Goal: Check status

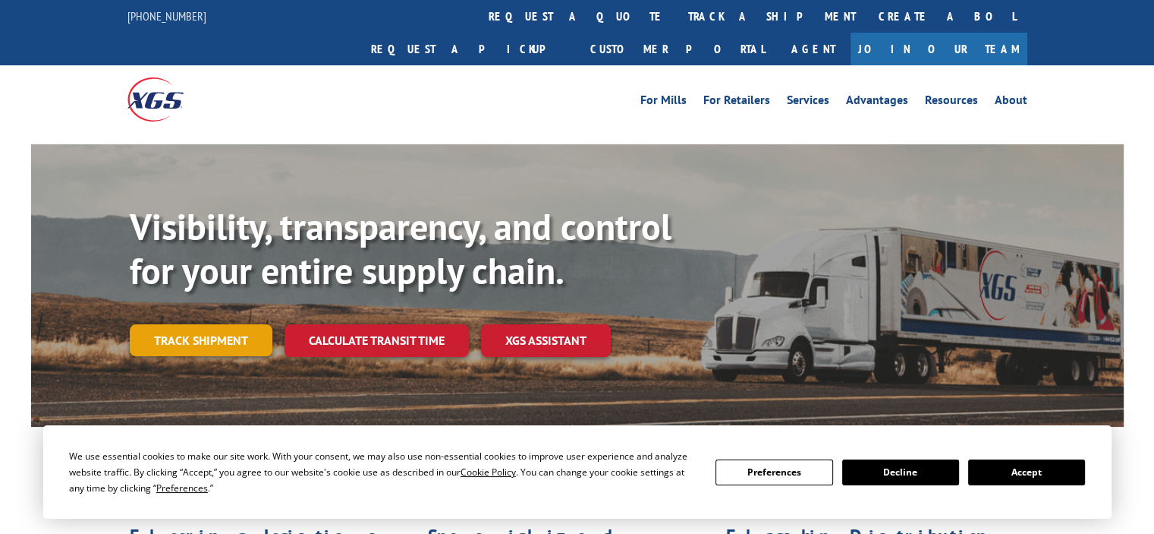
click at [206, 324] on link "Track shipment" at bounding box center [201, 340] width 143 height 32
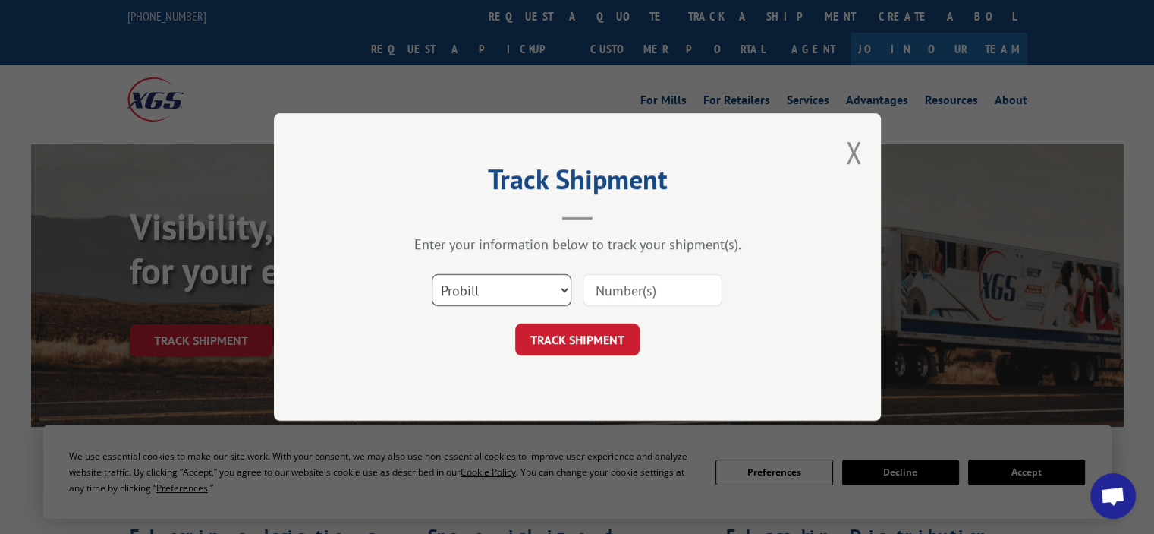
click at [501, 294] on select "Select category... Probill BOL PO" at bounding box center [502, 290] width 140 height 32
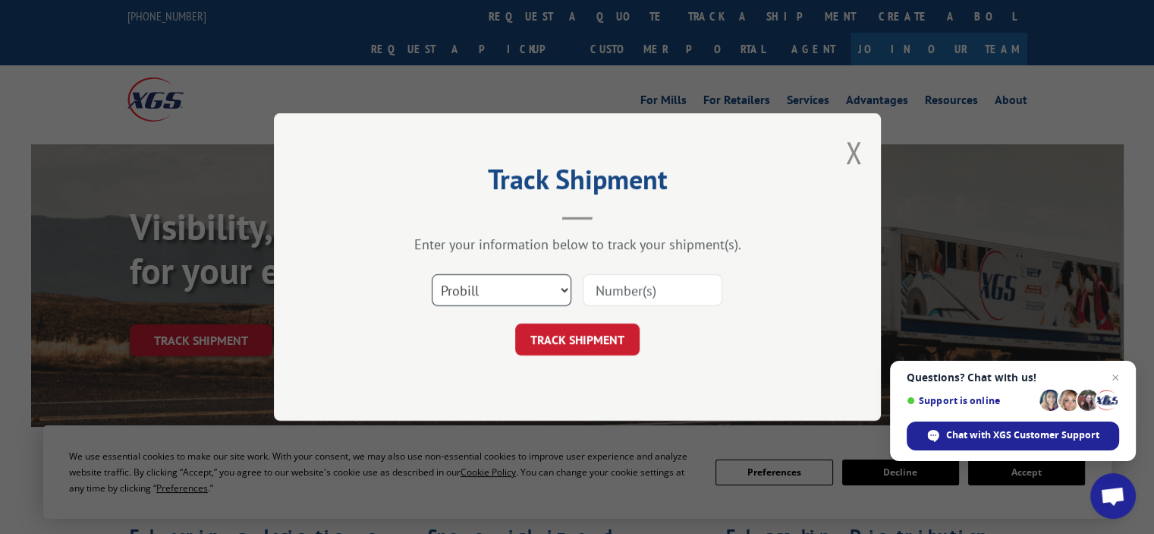
select select "bol"
click at [432, 274] on select "Select category... Probill BOL PO" at bounding box center [502, 290] width 140 height 32
click at [626, 293] on input at bounding box center [653, 290] width 140 height 32
paste input "2850362"
type input "2850362"
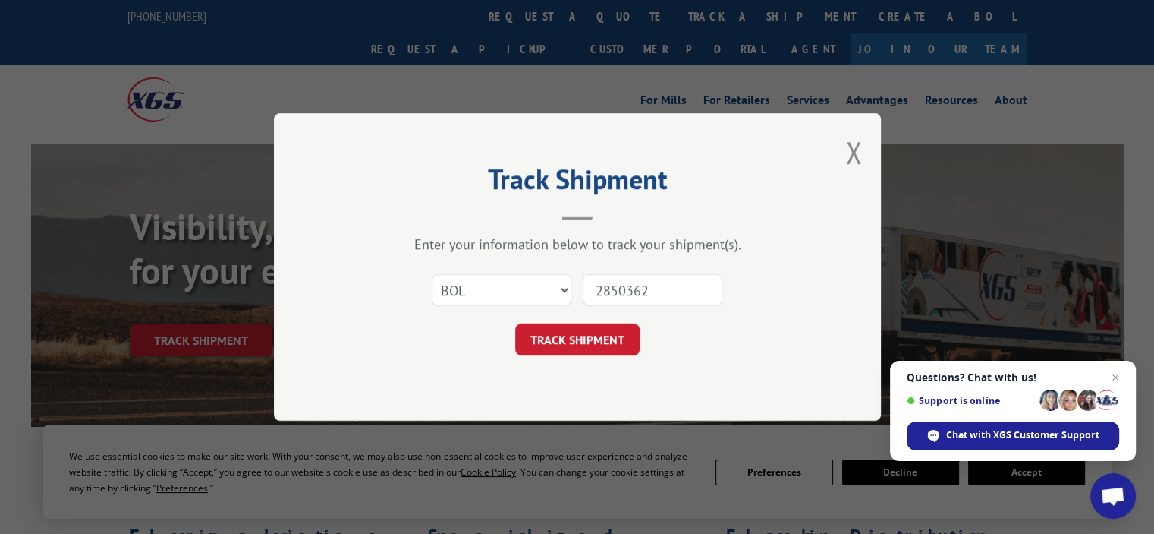
click button "TRACK SHIPMENT" at bounding box center [577, 339] width 124 height 32
